Goal: Task Accomplishment & Management: Manage account settings

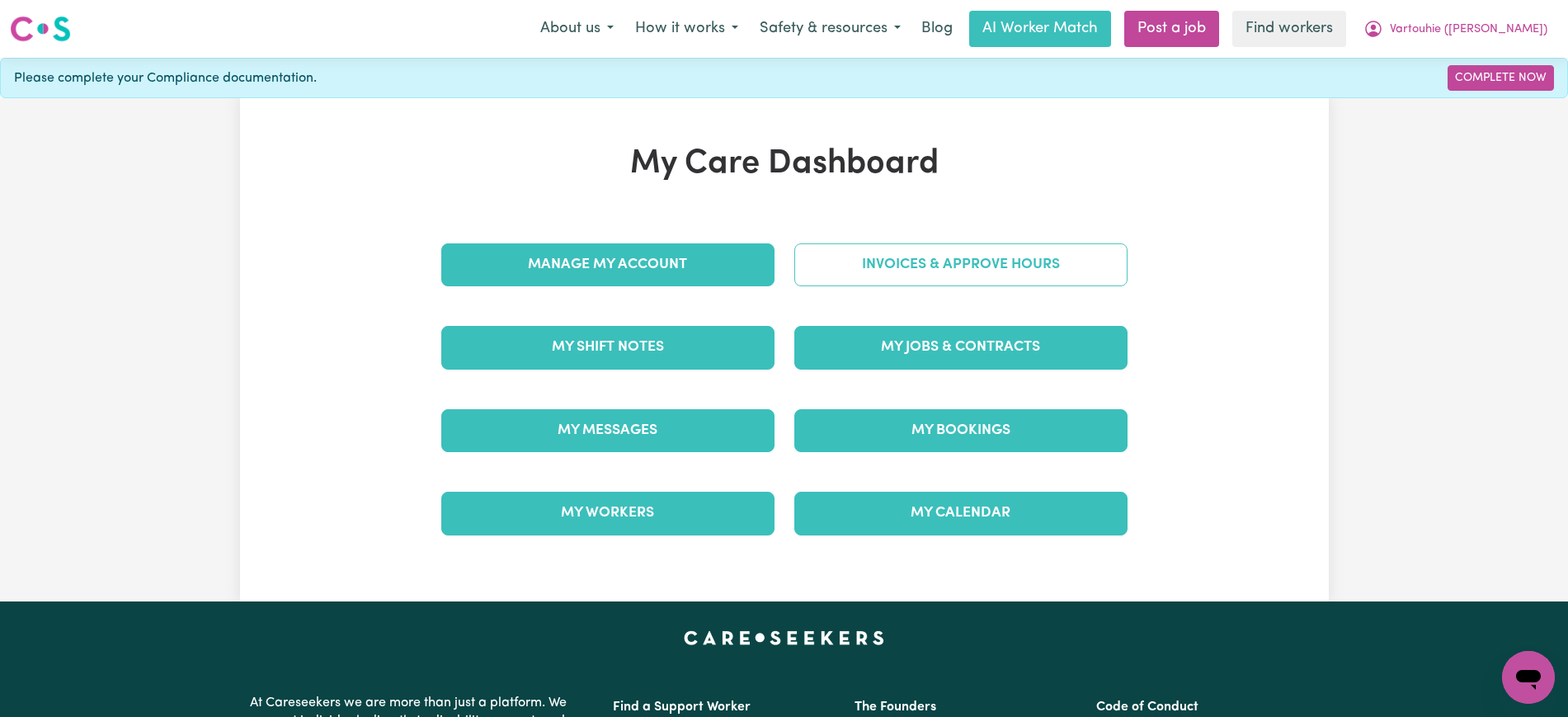
click at [906, 255] on link "Invoices & Approve Hours" at bounding box center [961, 264] width 334 height 43
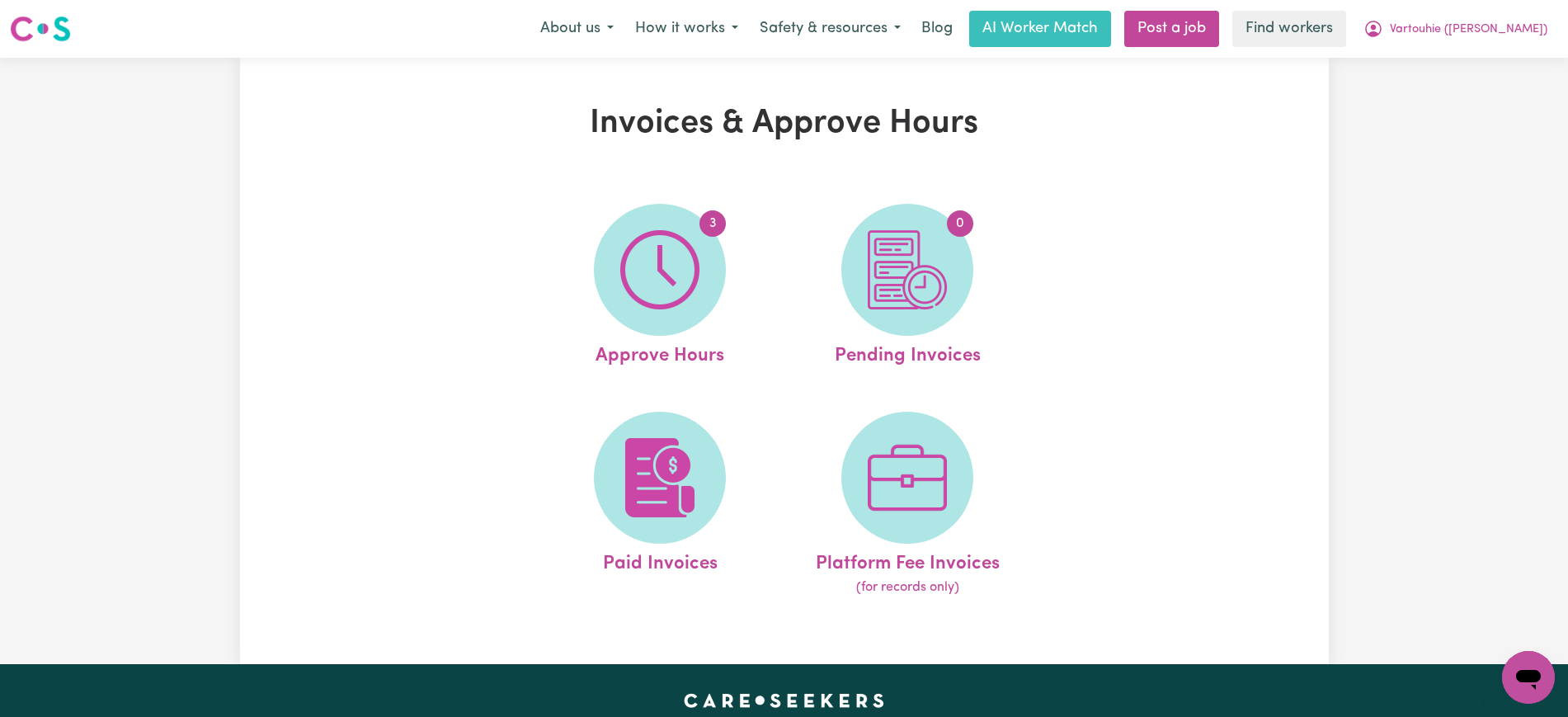
drag, startPoint x: 889, startPoint y: 255, endPoint x: 658, endPoint y: 255, distance: 231.0
click at [653, 255] on img at bounding box center [660, 269] width 79 height 79
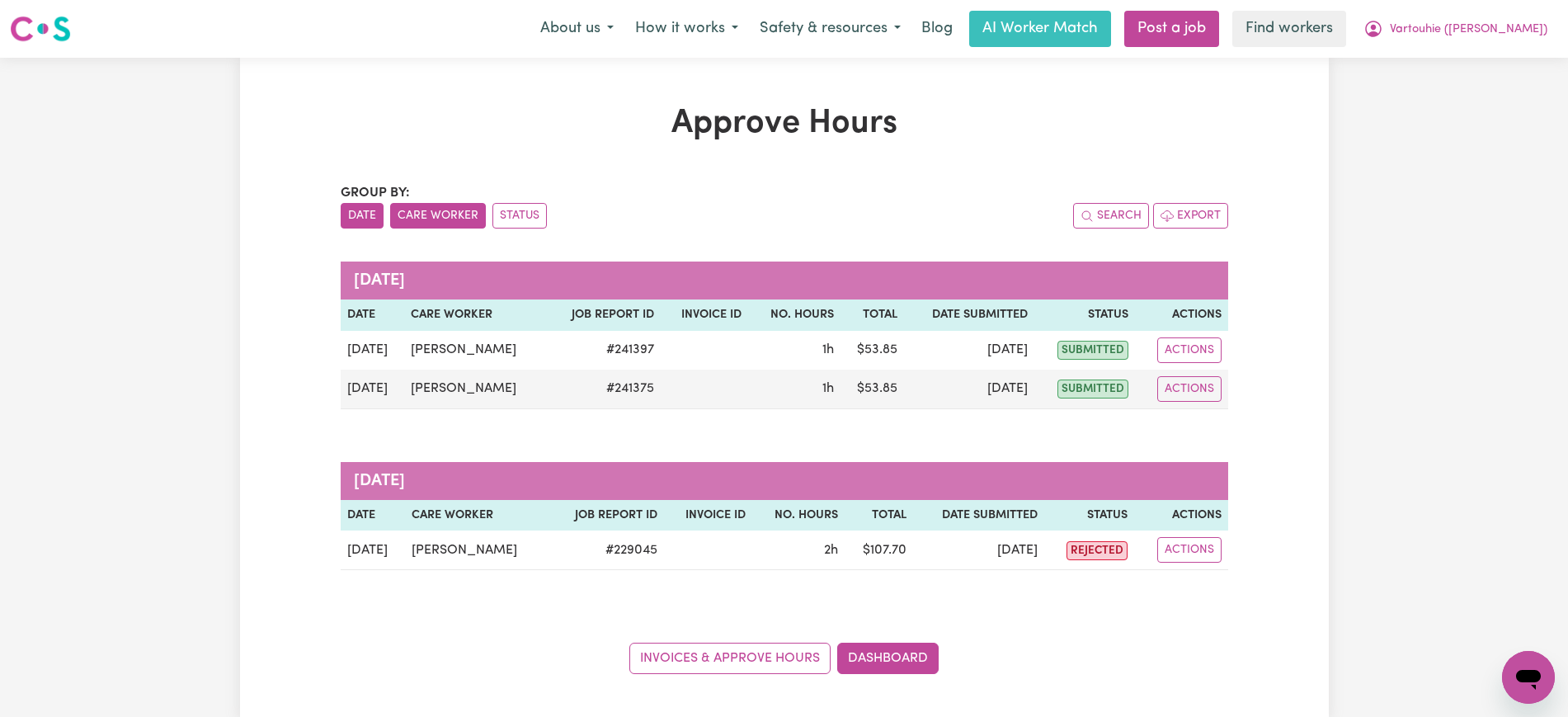
click at [442, 212] on button "Care Worker" at bounding box center [438, 215] width 95 height 26
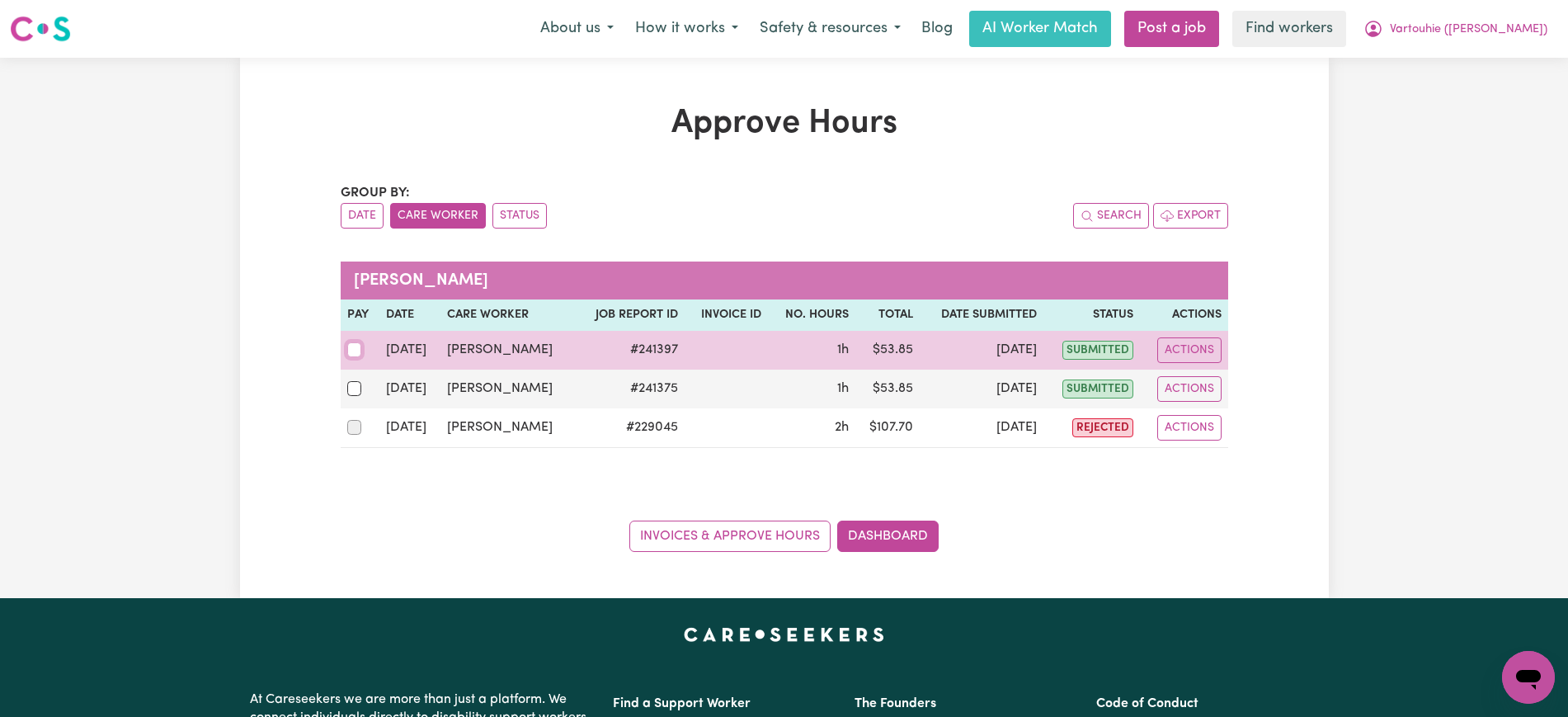
click at [355, 356] on input "checkbox" at bounding box center [355, 350] width 15 height 15
checkbox input "true"
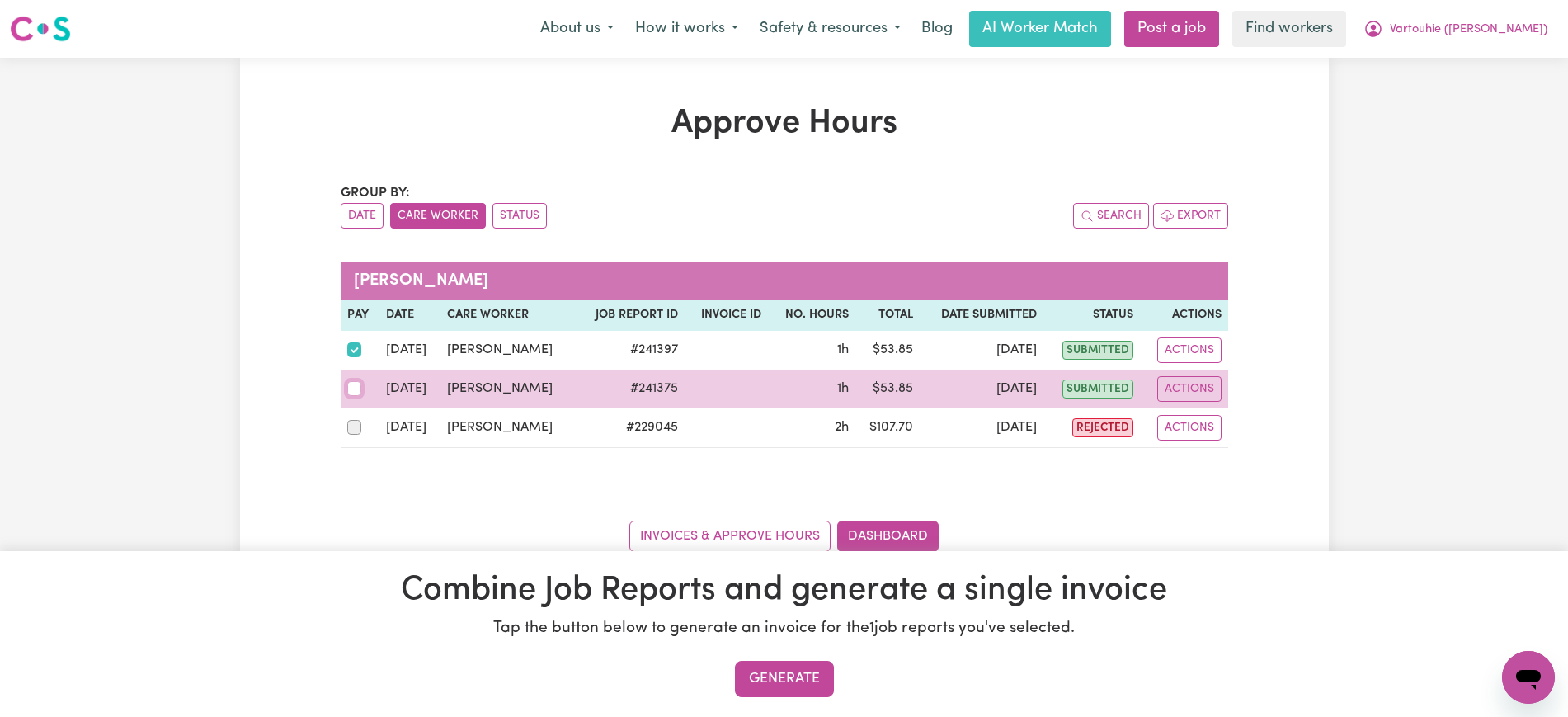
click at [355, 389] on input "checkbox" at bounding box center [355, 389] width 15 height 15
checkbox input "true"
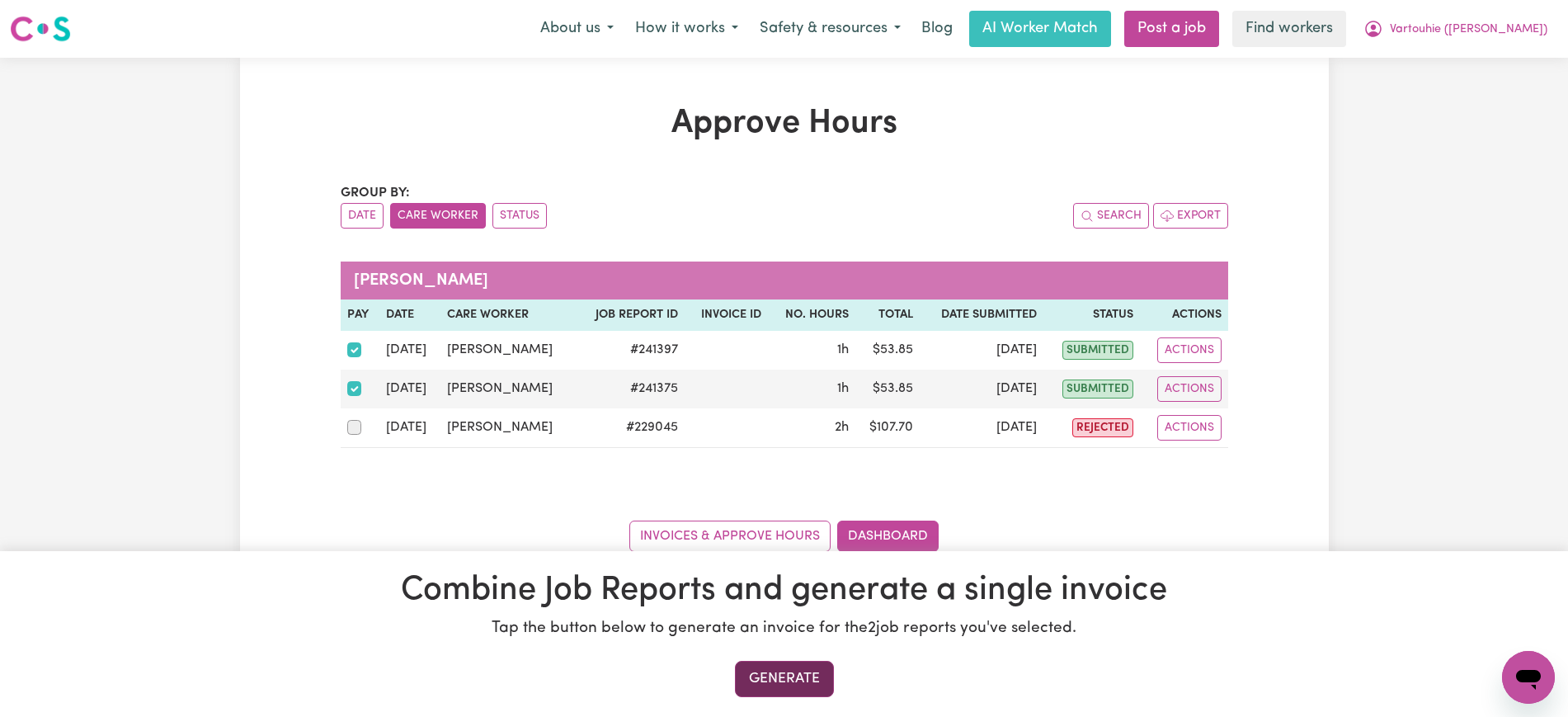
click at [818, 668] on button "Generate" at bounding box center [784, 679] width 99 height 36
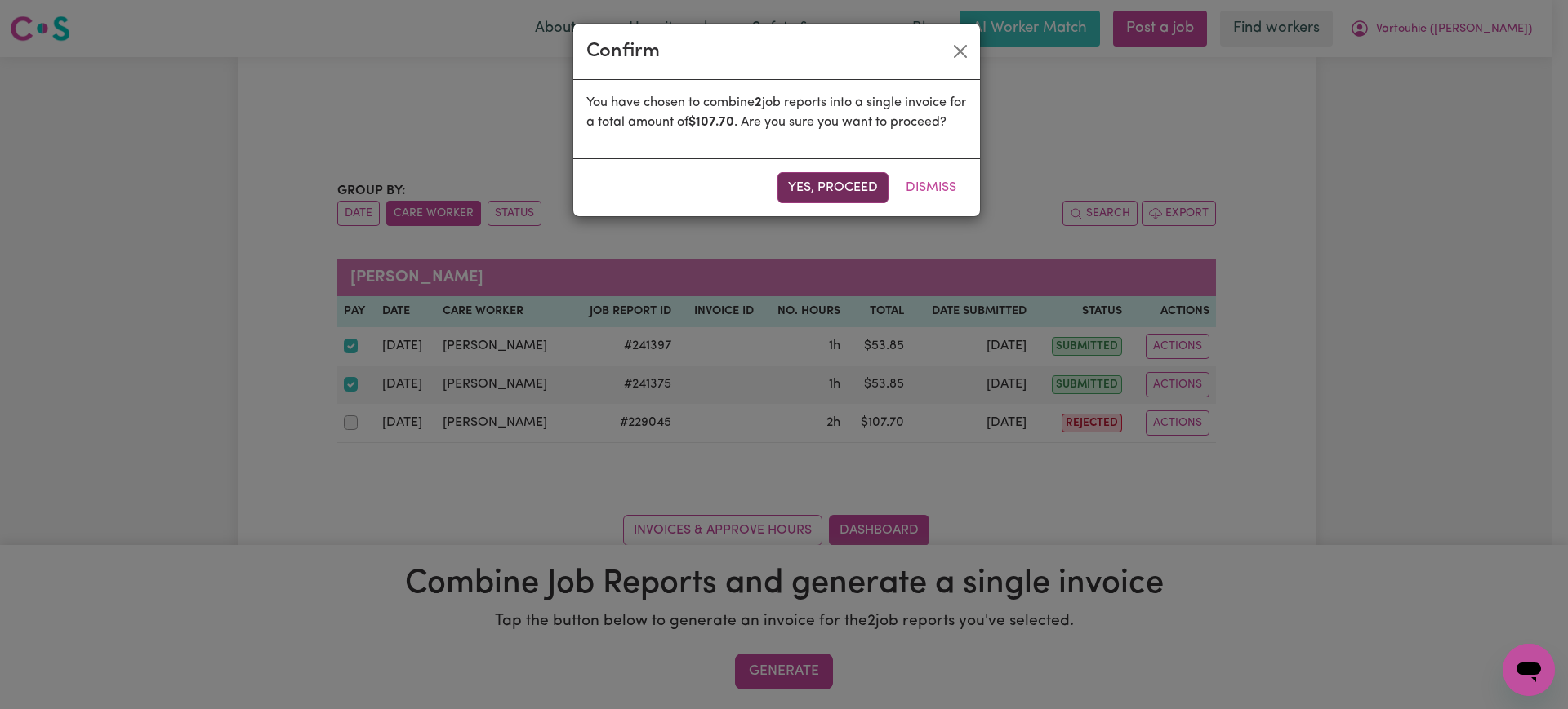
click at [841, 203] on button "Yes, proceed" at bounding box center [833, 188] width 111 height 31
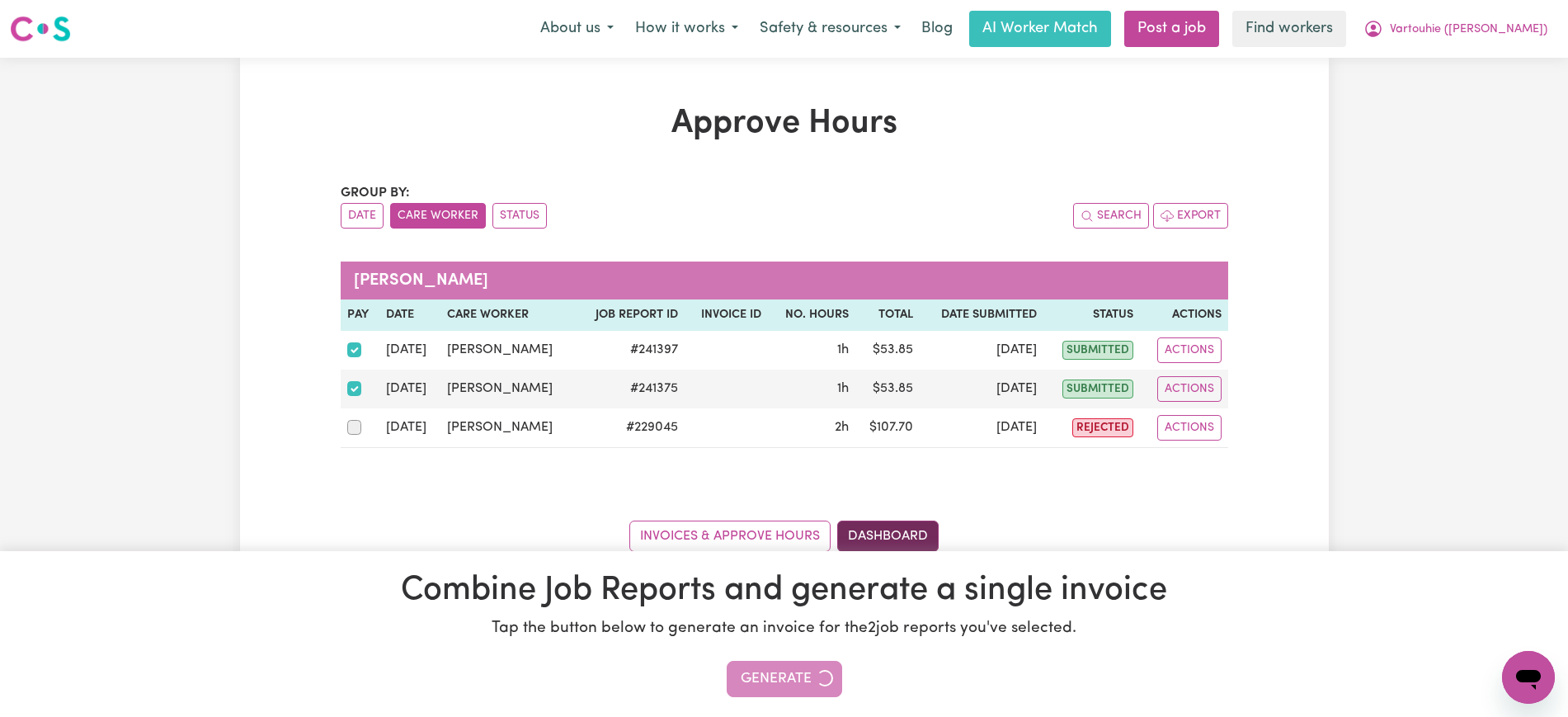
click at [905, 533] on link "Dashboard" at bounding box center [887, 536] width 101 height 31
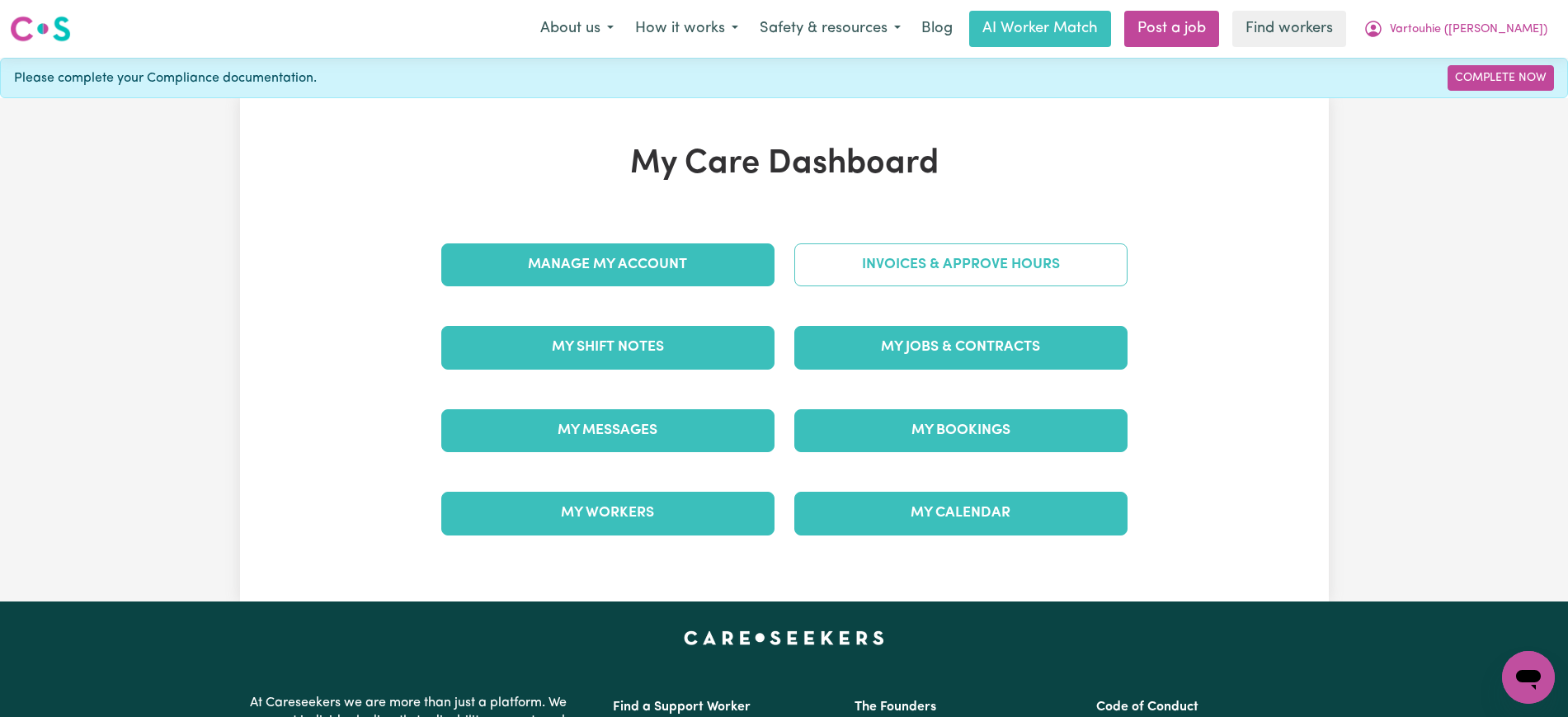
click at [934, 272] on link "Invoices & Approve Hours" at bounding box center [961, 264] width 334 height 43
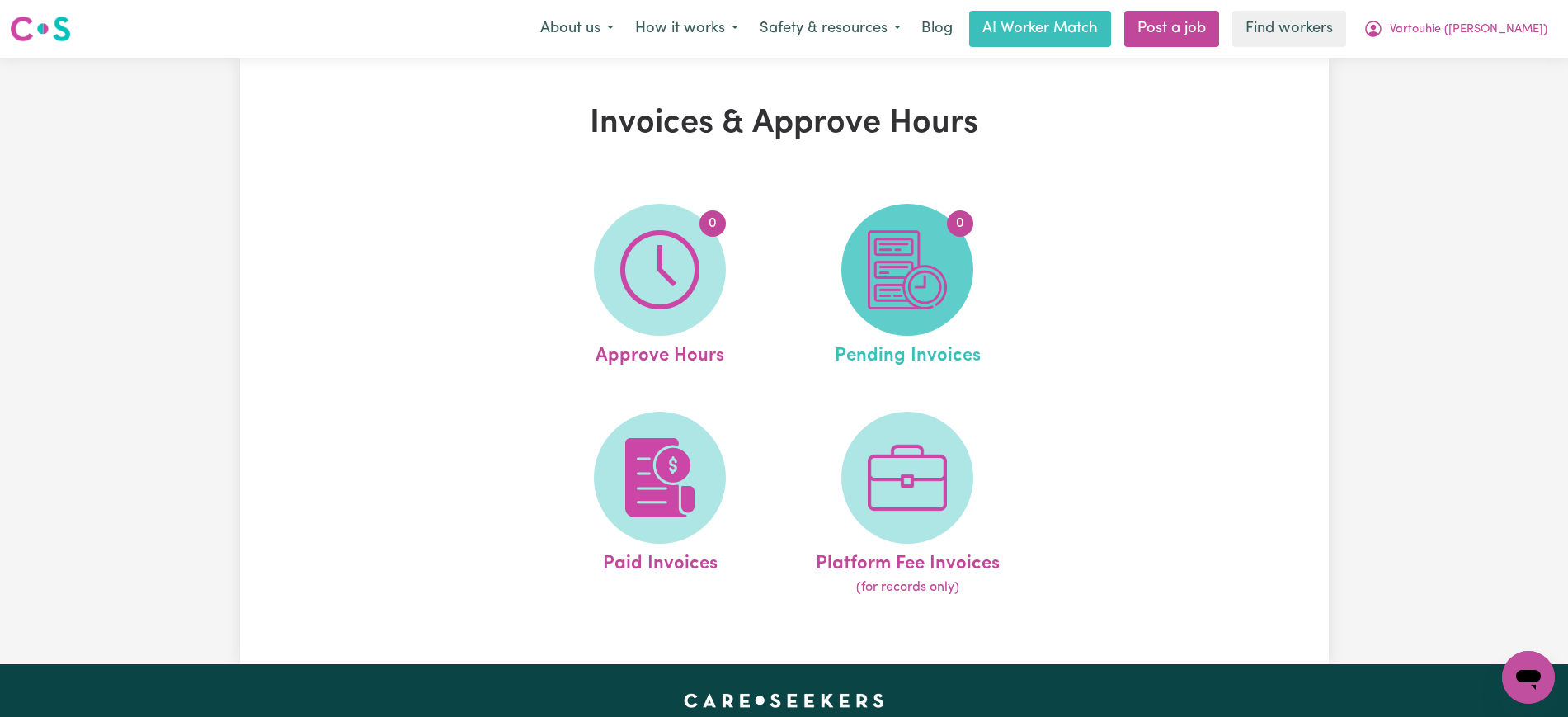
click at [927, 279] on img at bounding box center [906, 269] width 79 height 79
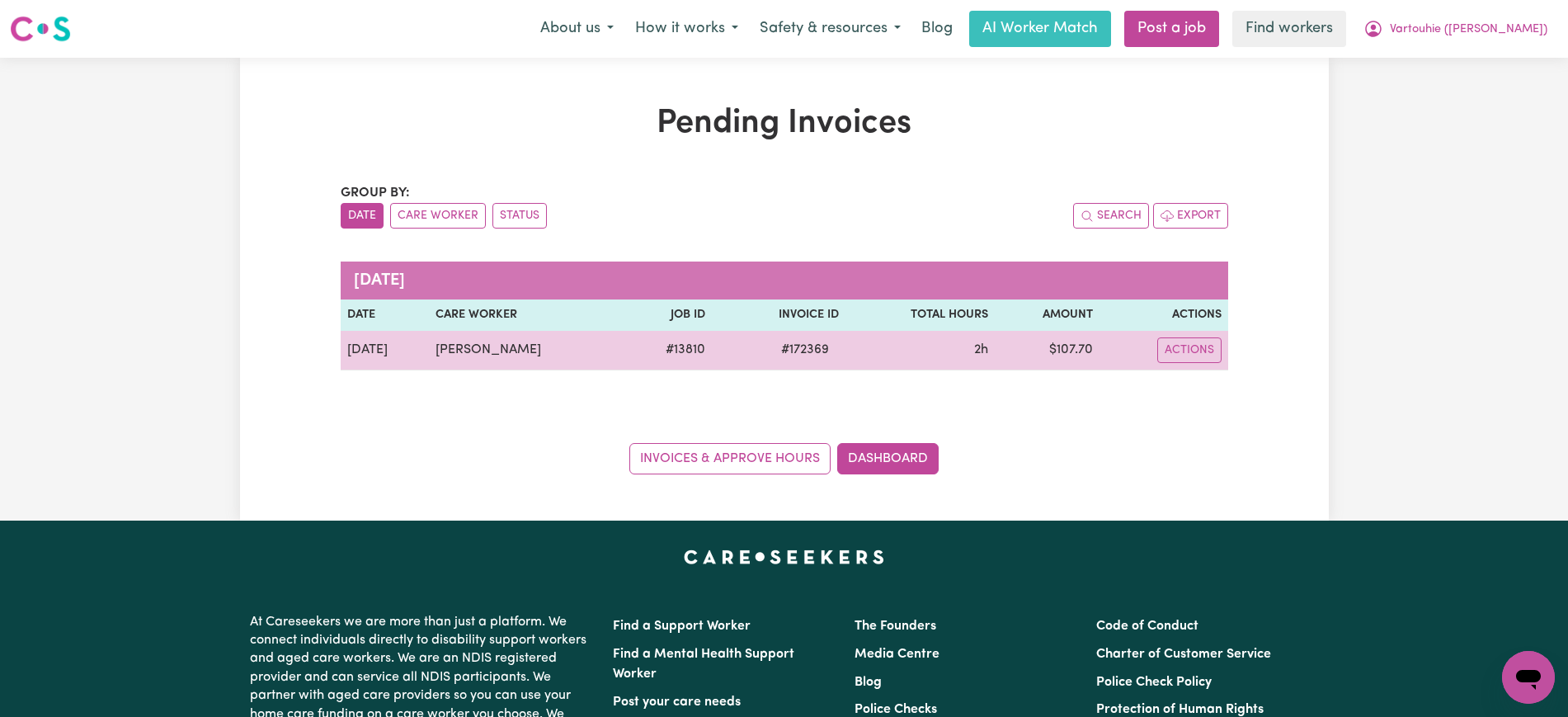
click at [839, 354] on span "# 172369" at bounding box center [804, 350] width 68 height 20
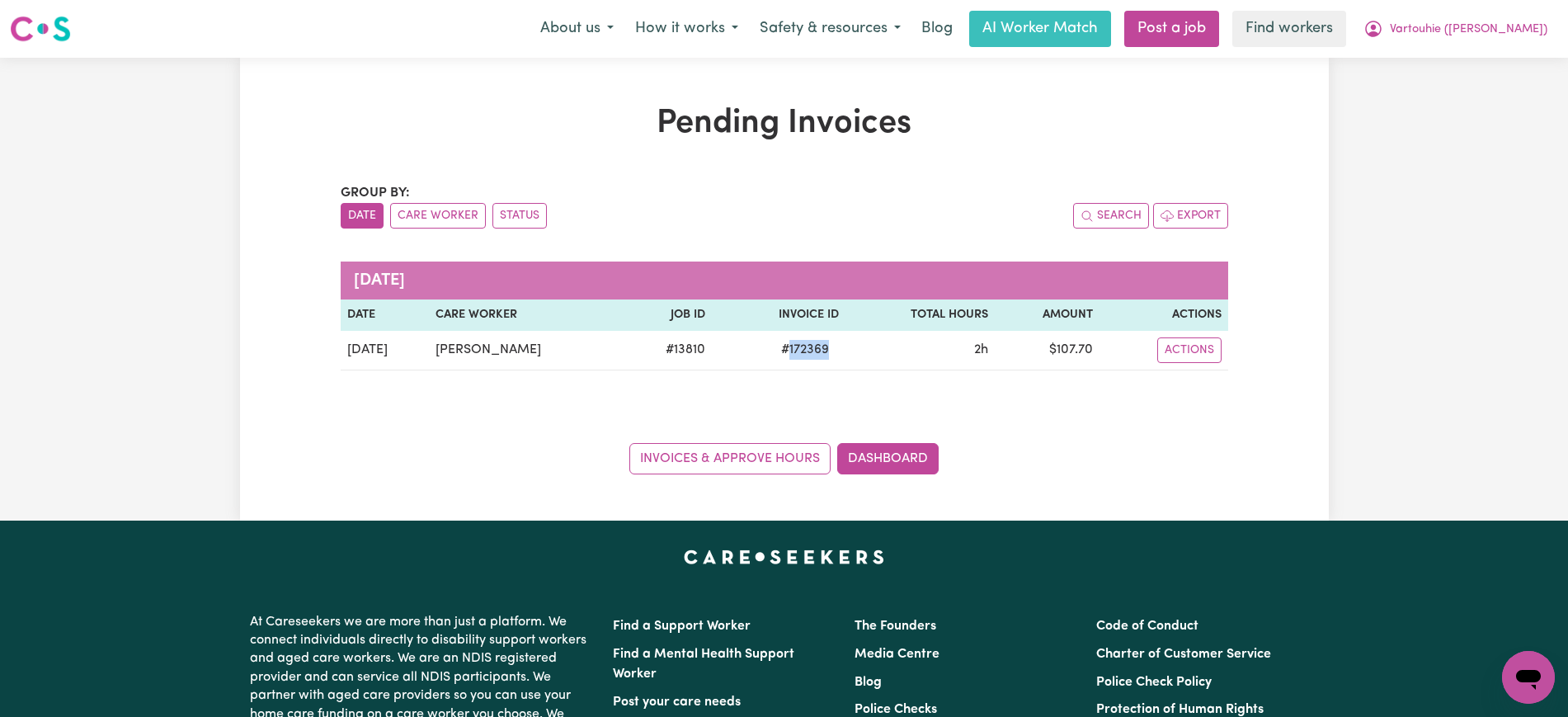
copy span "172369"
click at [1510, 29] on span "Vartouhie ([PERSON_NAME])" at bounding box center [1468, 30] width 157 height 18
click at [1493, 85] on link "Logout" at bounding box center [1492, 94] width 131 height 31
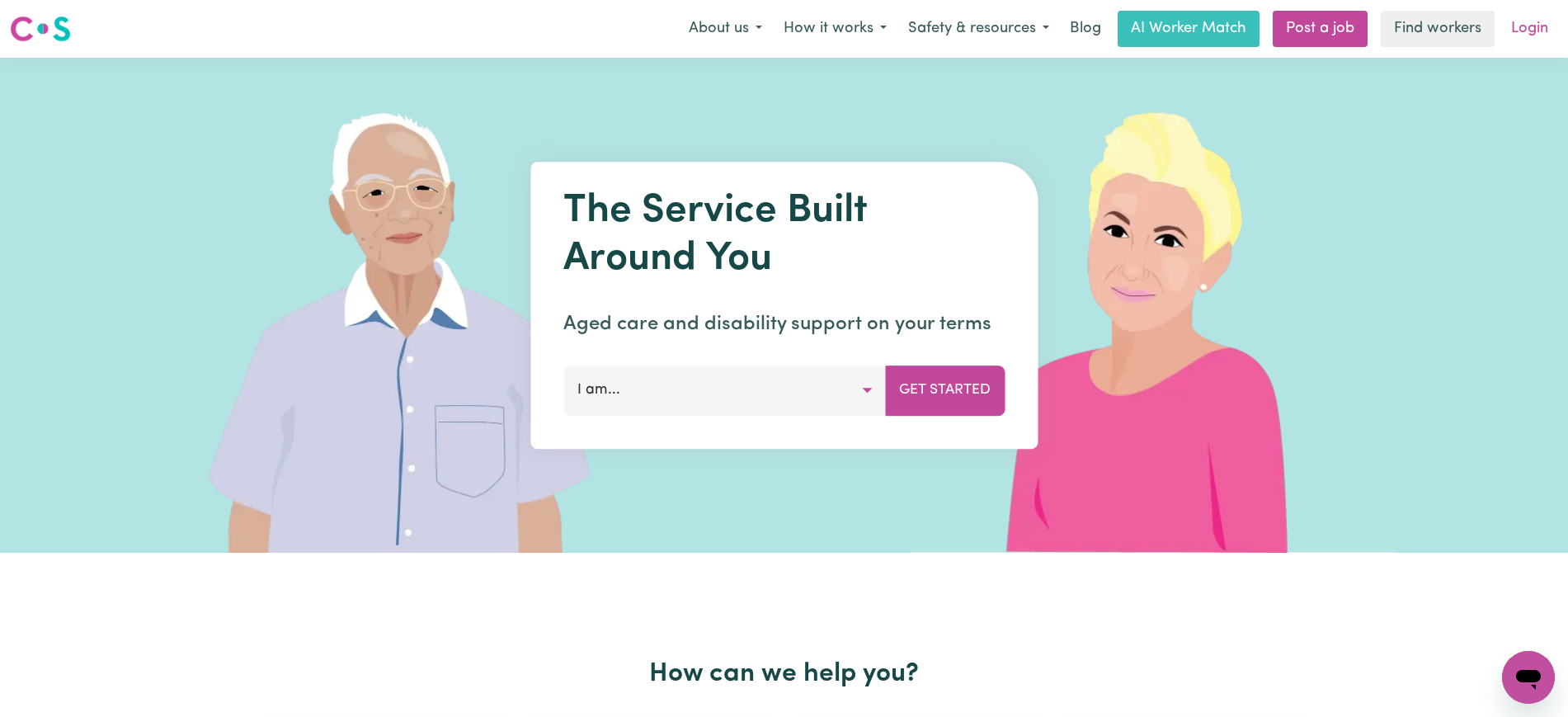
click at [1526, 28] on link "Login" at bounding box center [1530, 29] width 57 height 36
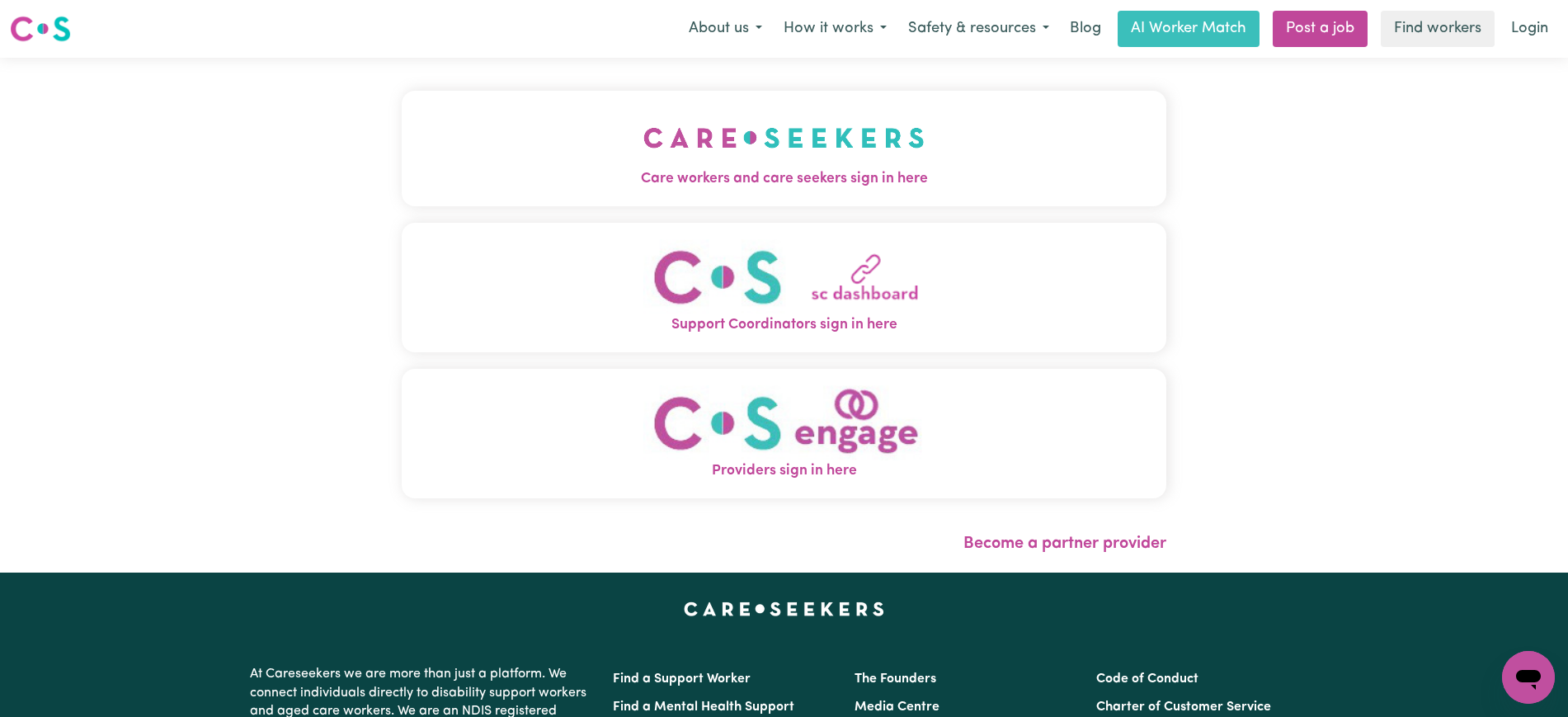
click at [606, 158] on button "Care workers and care seekers sign in here" at bounding box center [784, 148] width 764 height 115
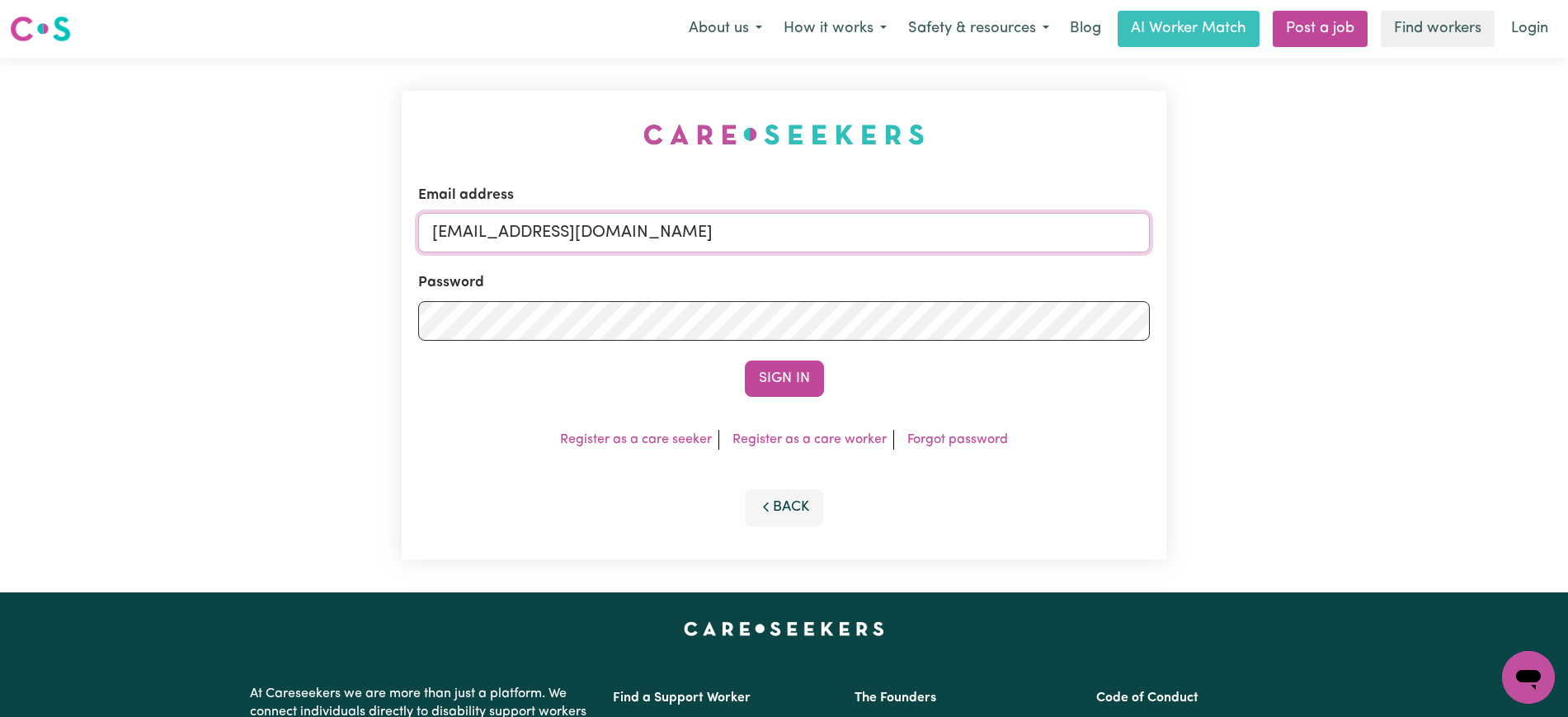
drag, startPoint x: 520, startPoint y: 227, endPoint x: 1376, endPoint y: 271, distance: 857.1
click at [1376, 271] on div "Email address [EMAIL_ADDRESS][DOMAIN_NAME] Password Sign In Register as a care …" at bounding box center [784, 325] width 1568 height 535
type input "[EMAIL_ADDRESS][DOMAIN_NAME]"
click at [744, 360] on button "Sign In" at bounding box center [784, 379] width 79 height 36
